Goal: Task Accomplishment & Management: Complete application form

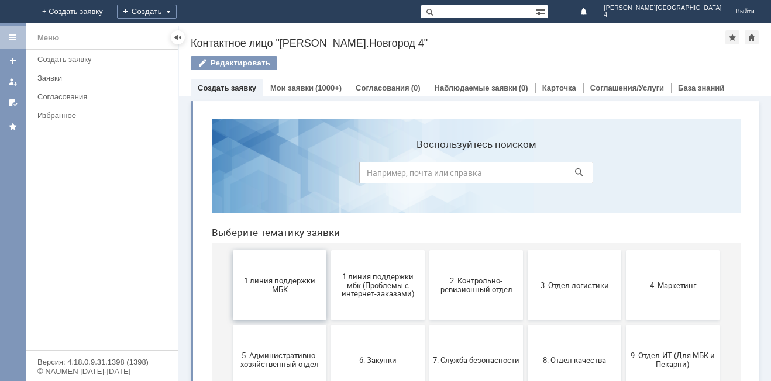
drag, startPoint x: 275, startPoint y: 268, endPoint x: 486, endPoint y: 364, distance: 231.6
click at [275, 268] on button "1 линия поддержки МБК" at bounding box center [280, 285] width 94 height 70
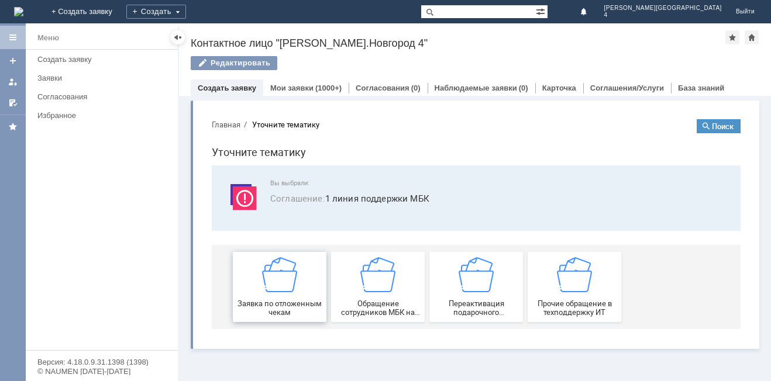
click at [294, 261] on img at bounding box center [279, 274] width 35 height 35
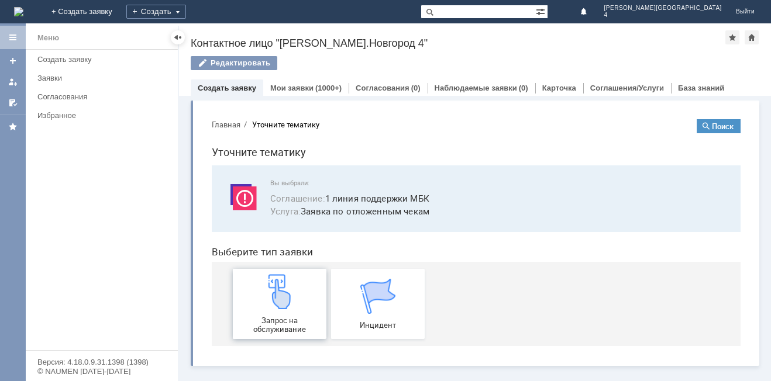
click at [280, 279] on img at bounding box center [279, 291] width 35 height 35
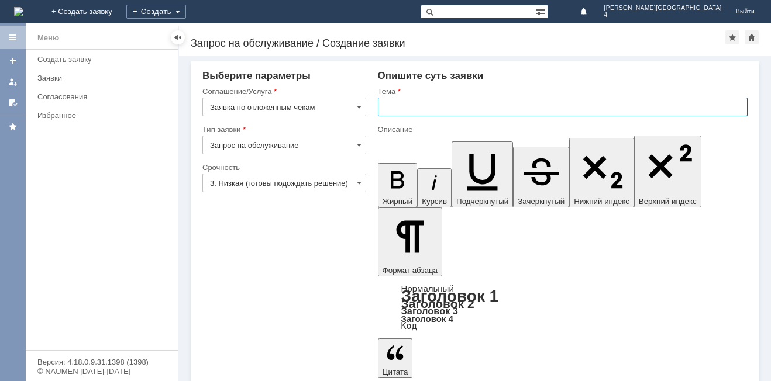
click at [416, 111] on input "text" at bounding box center [563, 107] width 370 height 19
type input "отложенный чек"
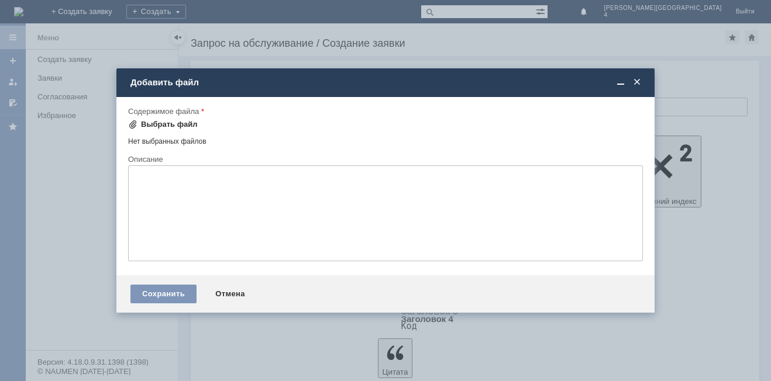
click at [180, 120] on div "Выбрать файл" at bounding box center [169, 124] width 57 height 9
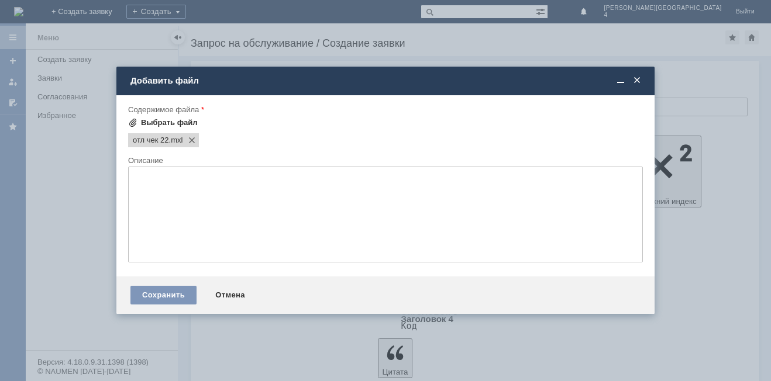
click at [168, 125] on div "Выбрать файл" at bounding box center [169, 122] width 57 height 9
click at [168, 282] on div "Сохранить Отмена" at bounding box center [385, 295] width 538 height 37
click at [163, 289] on div "Сохранить" at bounding box center [163, 295] width 66 height 19
